Goal: Task Accomplishment & Management: Manage account settings

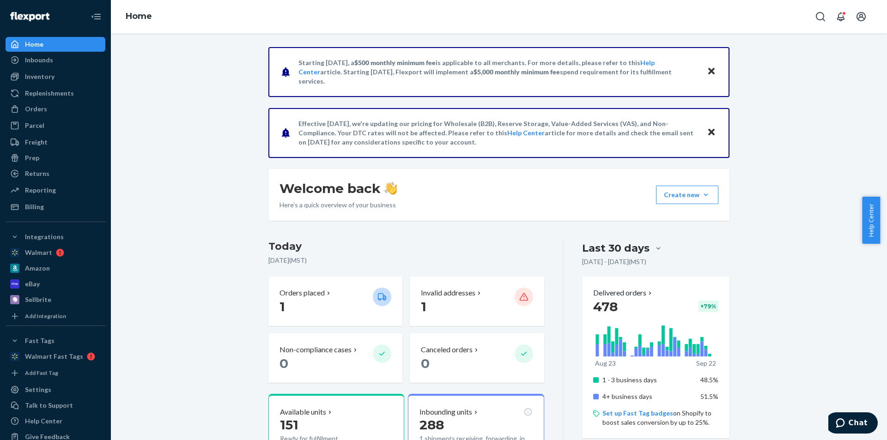
click at [775, 146] on div "Starting July 1, 2025, a $500 monthly minimum fee is applicable to all merchant…" at bounding box center [499, 425] width 762 height 757
click at [848, 121] on div "Starting July 1, 2025, a $500 monthly minimum fee is applicable to all merchant…" at bounding box center [499, 425] width 762 height 757
click at [776, 119] on div "Starting July 1, 2025, a $500 monthly minimum fee is applicable to all merchant…" at bounding box center [499, 425] width 762 height 757
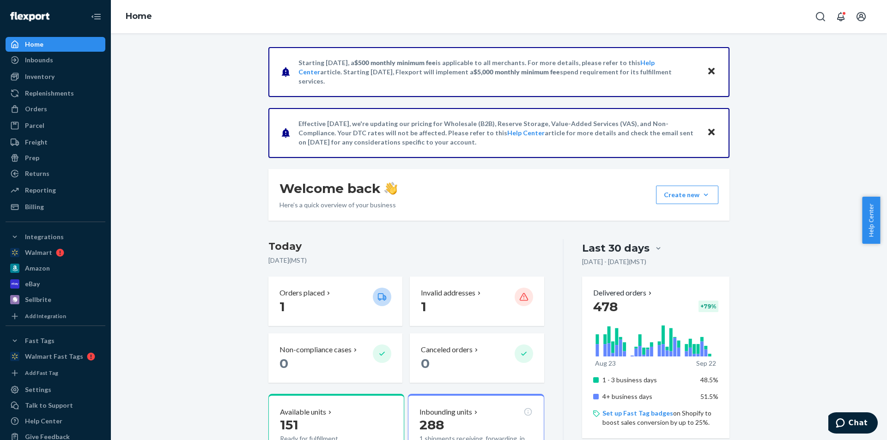
click at [776, 119] on div "Starting July 1, 2025, a $500 monthly minimum fee is applicable to all merchant…" at bounding box center [499, 425] width 762 height 757
click at [789, 138] on div "Starting July 1, 2025, a $500 monthly minimum fee is applicable to all merchant…" at bounding box center [499, 425] width 762 height 757
click at [31, 41] on div "Home" at bounding box center [34, 44] width 18 height 9
click at [43, 43] on div "Home" at bounding box center [55, 44] width 98 height 13
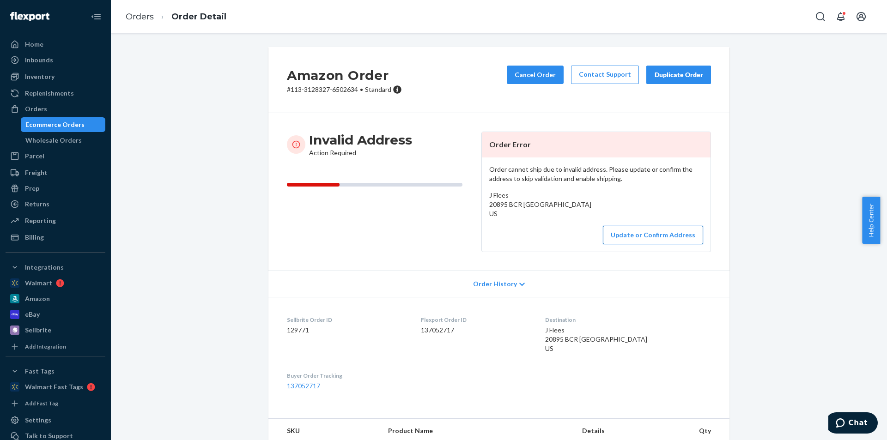
click at [638, 244] on button "Update or Confirm Address" at bounding box center [653, 235] width 100 height 18
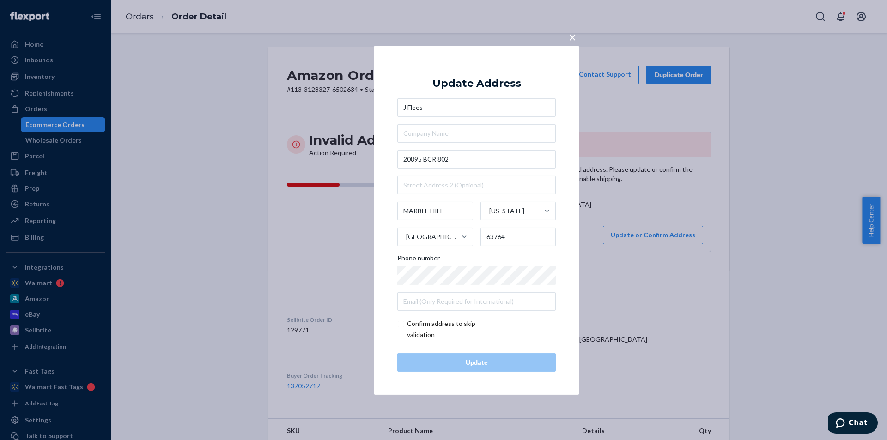
click at [437, 321] on input "checkbox" at bounding box center [450, 329] width 107 height 22
checkbox input "true"
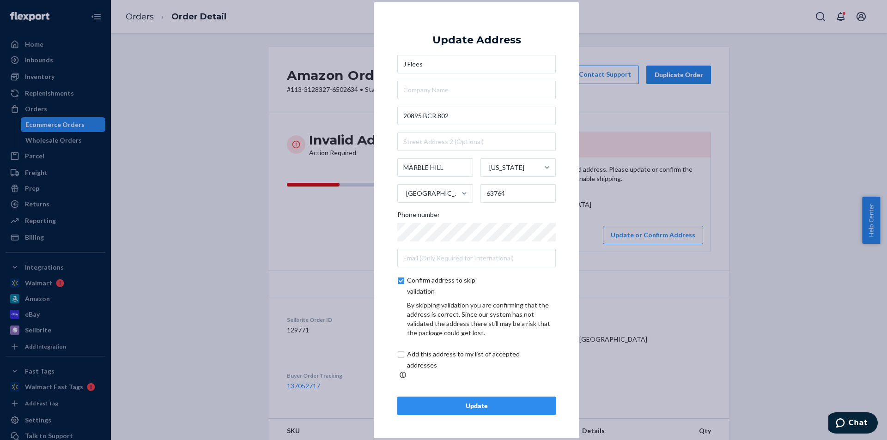
click at [466, 401] on div "Update" at bounding box center [476, 405] width 143 height 9
